Goal: Transaction & Acquisition: Book appointment/travel/reservation

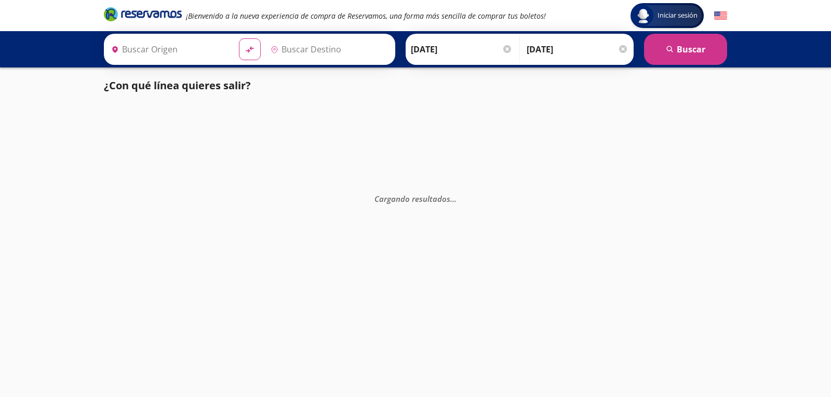
type input "Central de Autobuses, [GEOGRAPHIC_DATA]"
type input "Terminal [GEOGRAPHIC_DATA], [GEOGRAPHIC_DATA]"
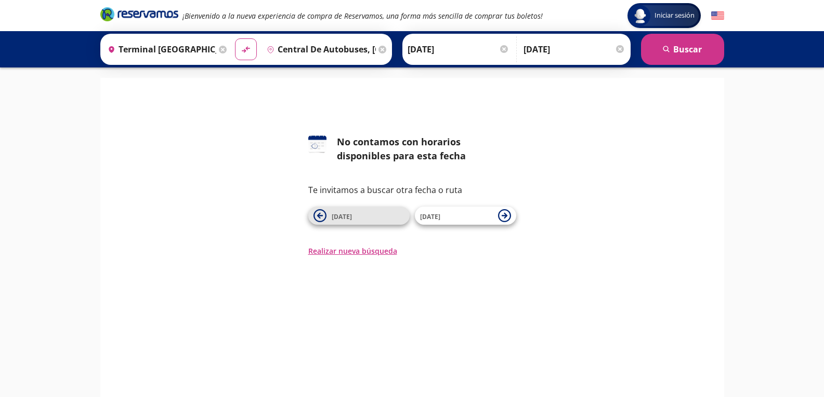
click at [379, 222] on button "[DATE]" at bounding box center [358, 216] width 101 height 18
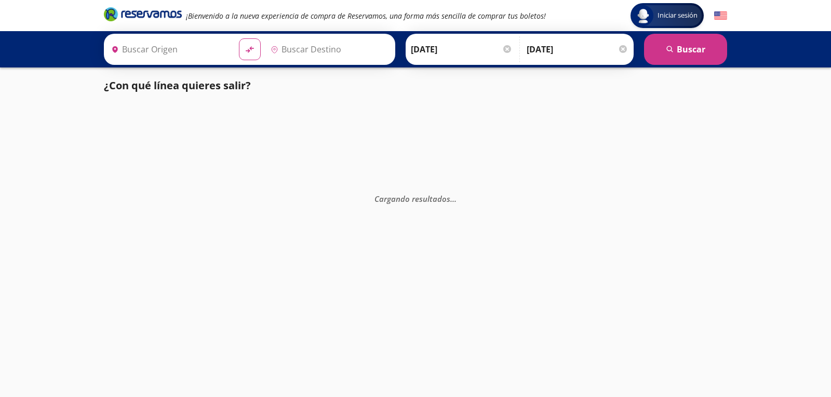
type input "Terminal [GEOGRAPHIC_DATA], [GEOGRAPHIC_DATA]"
type input "Central de Autobuses, [GEOGRAPHIC_DATA]"
click at [479, 49] on input "[DATE]" at bounding box center [462, 49] width 102 height 26
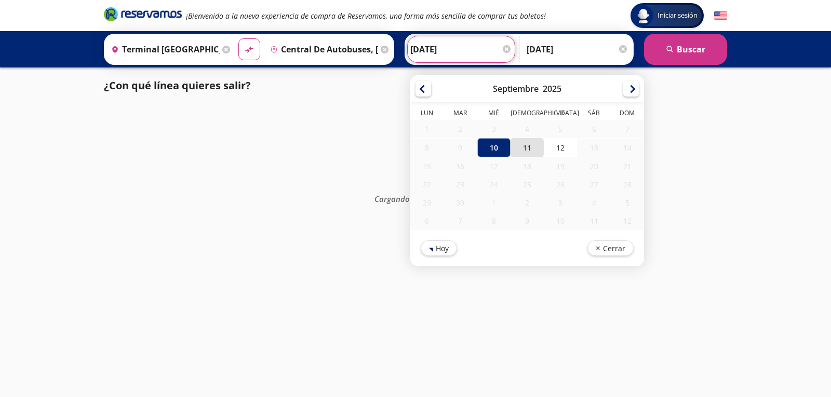
click at [532, 148] on div "11" at bounding box center [527, 147] width 33 height 19
type input "[DATE]"
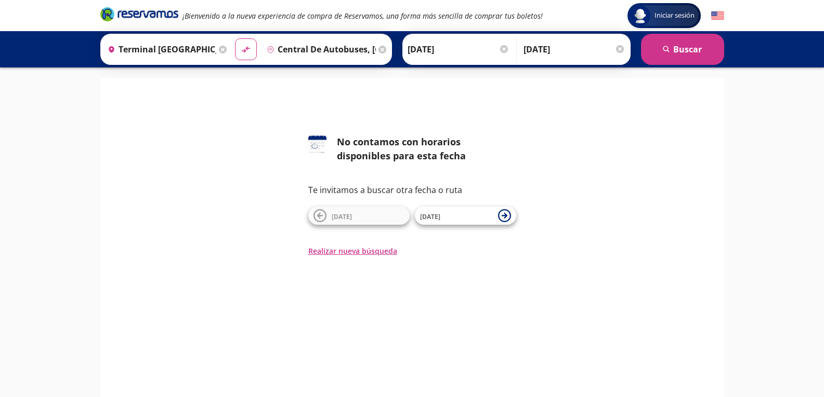
click at [324, 50] on input "Central de Autobuses, [GEOGRAPHIC_DATA]" at bounding box center [318, 49] width 113 height 26
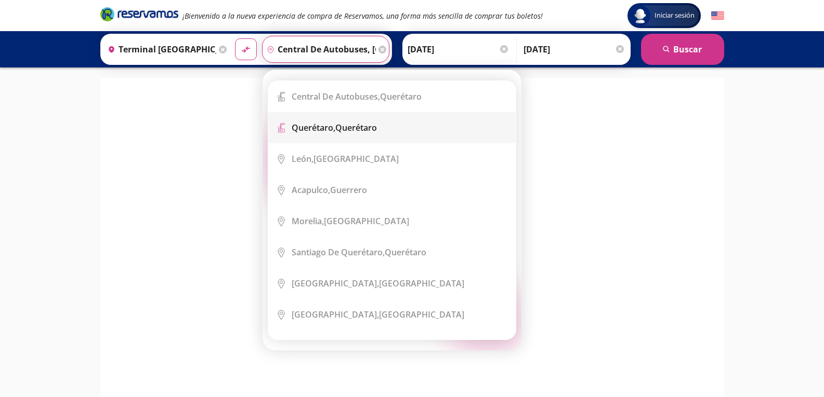
click at [348, 126] on div "Querétaro, Querétaro" at bounding box center [333, 127] width 85 height 11
type input "Querétaro, Querétaro"
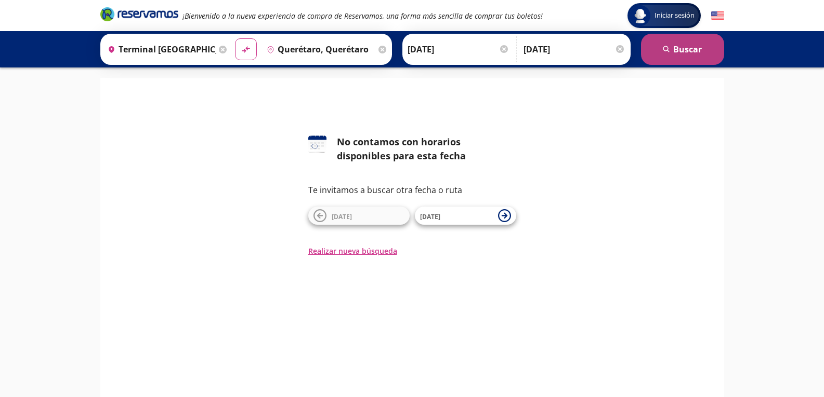
click at [675, 44] on button "search [GEOGRAPHIC_DATA]" at bounding box center [682, 49] width 83 height 31
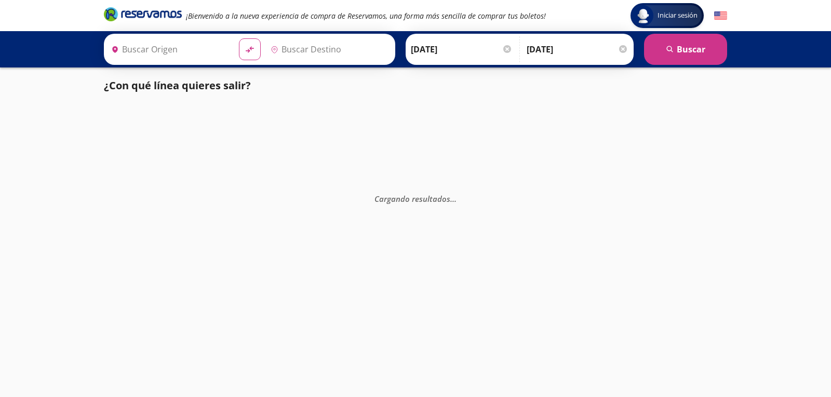
type input "Querétaro, Querétaro"
type input "Terminal [GEOGRAPHIC_DATA], [GEOGRAPHIC_DATA]"
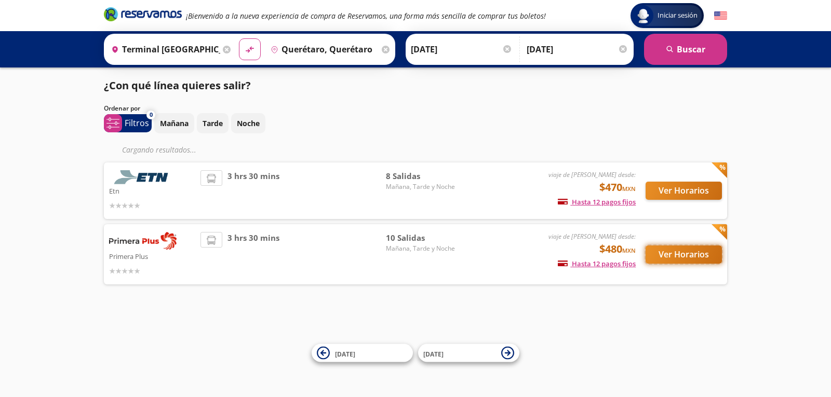
click at [691, 259] on button "Ver Horarios" at bounding box center [684, 255] width 76 height 18
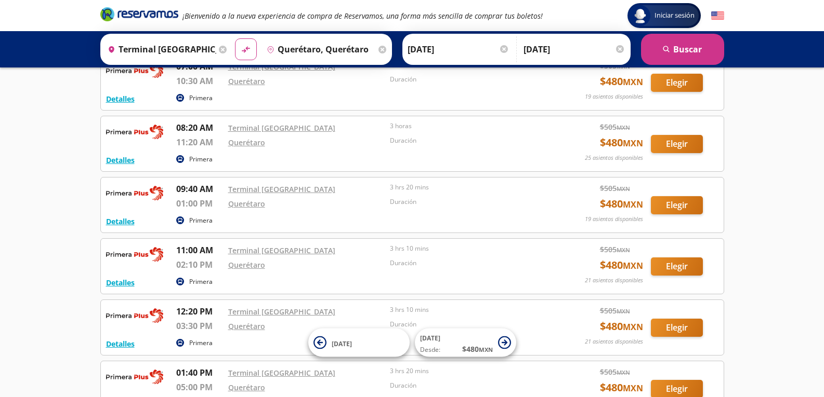
scroll to position [69, 0]
